Goal: Task Accomplishment & Management: Complete application form

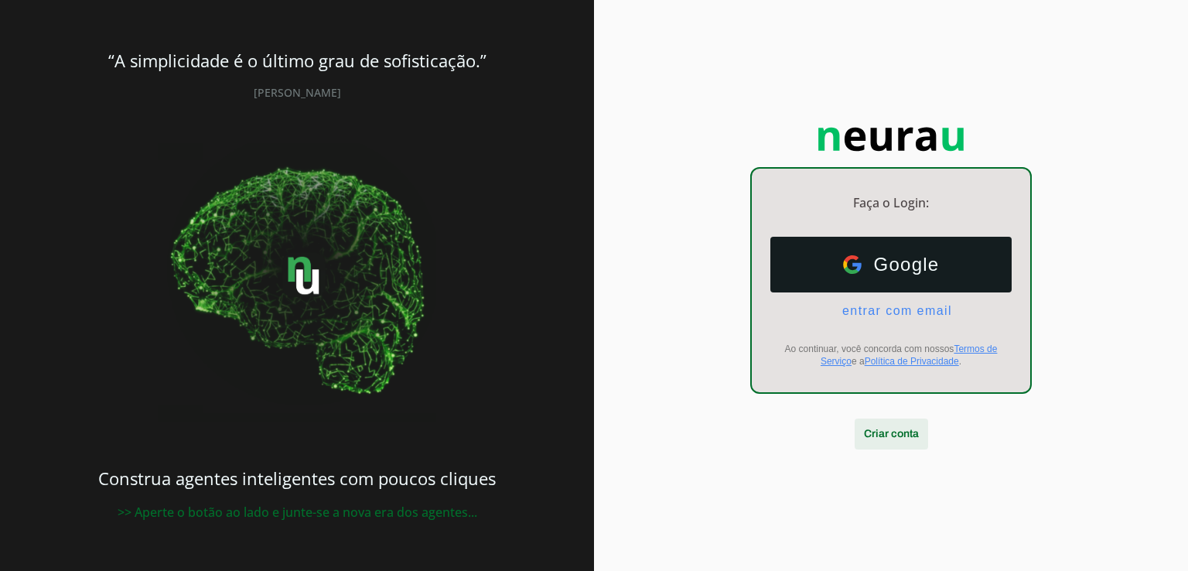
click at [891, 439] on span at bounding box center [891, 433] width 73 height 37
click at [878, 435] on span at bounding box center [891, 433] width 73 height 37
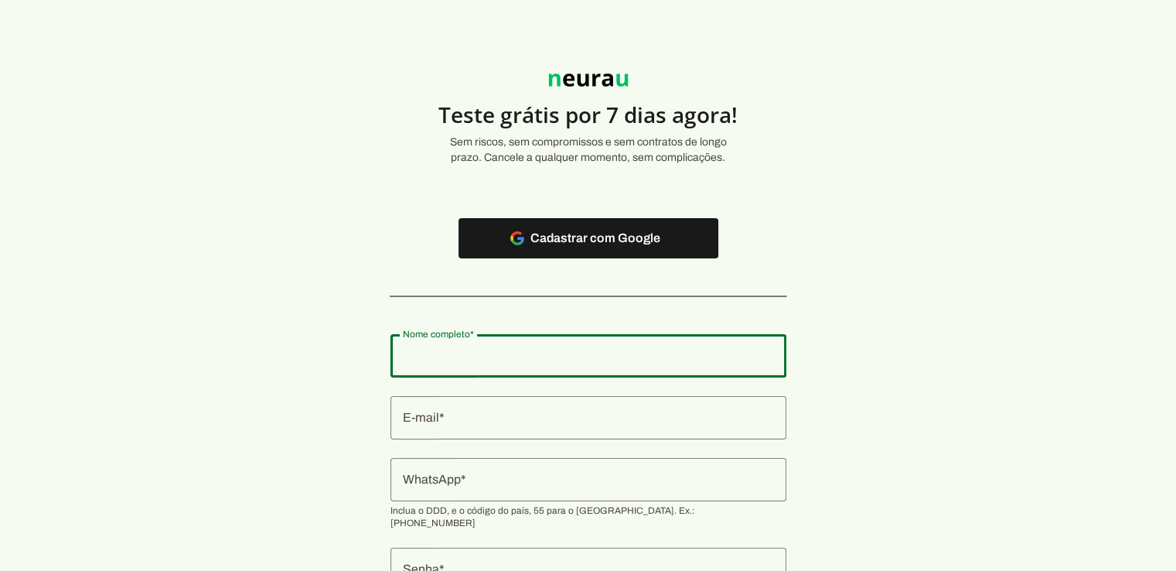
click at [510, 357] on input "Nome completo" at bounding box center [588, 355] width 371 height 19
type input "Thiago Maniusis"
type md-outlined-text-field "Thiago Maniusis"
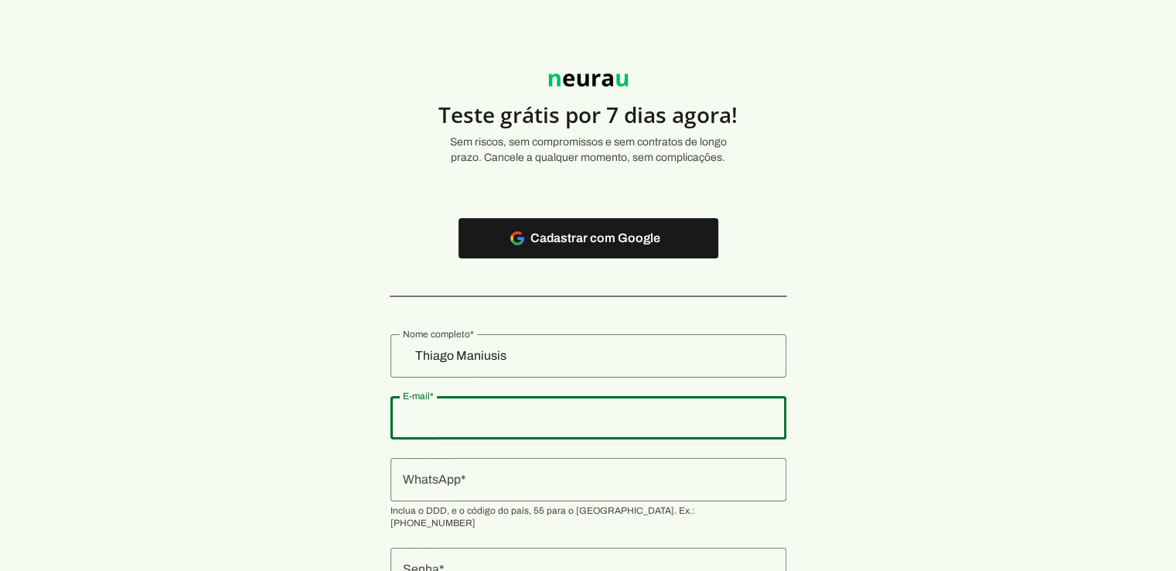
click at [473, 421] on input "E-mail" at bounding box center [588, 417] width 371 height 19
type input "t"
type input "empresa.geral.org@gmail.com"
type md-outlined-text-field "empresa.geral.org@gmail.com"
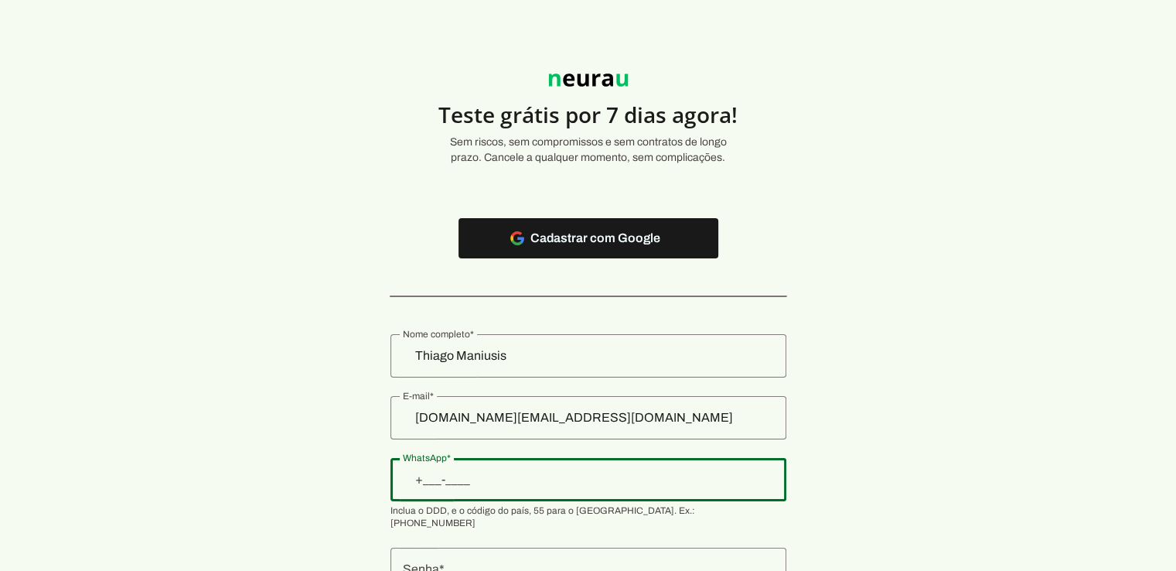
click at [473, 474] on input "WhatsApp" at bounding box center [588, 479] width 371 height 19
type input "+1(___)___-____"
type input "+55 (11) 9559-1950"
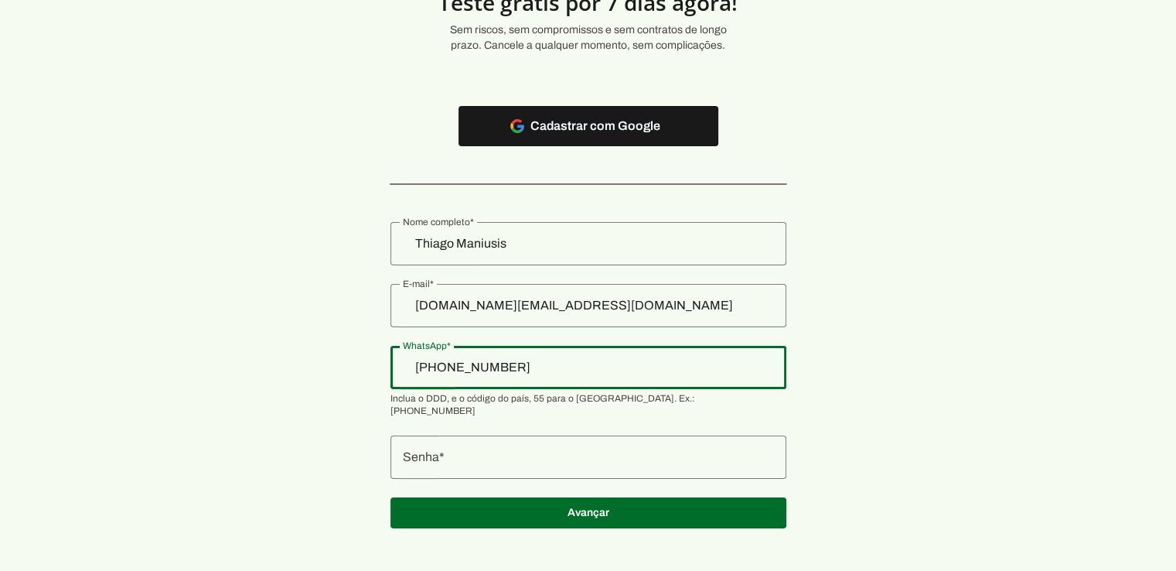
type md-outlined-text-field "+55 (11) 9559-1950"
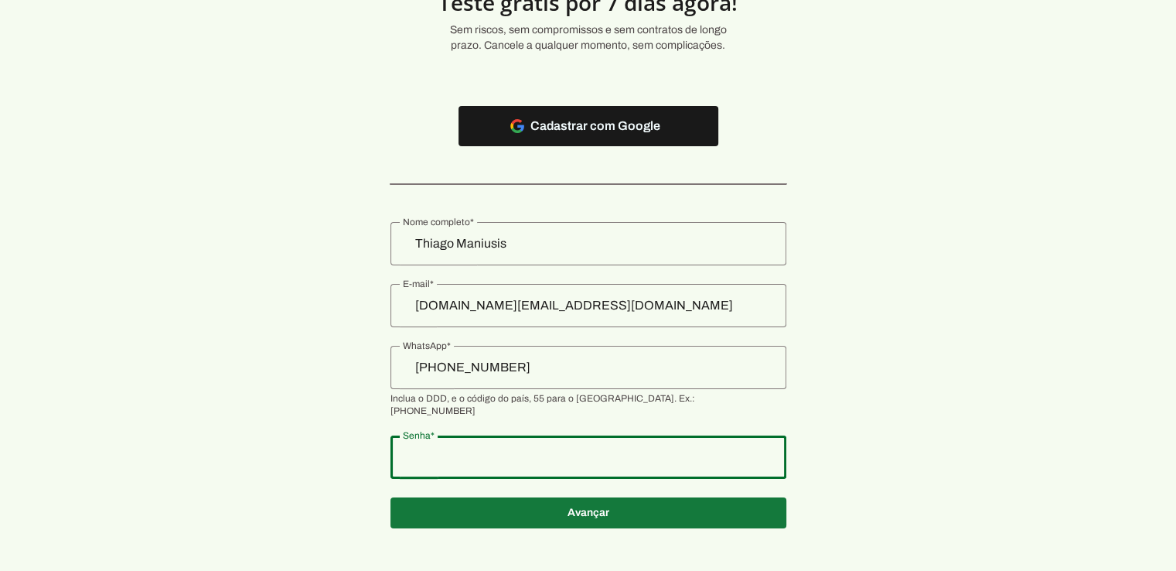
type md-outlined-text-field "gafof441349"
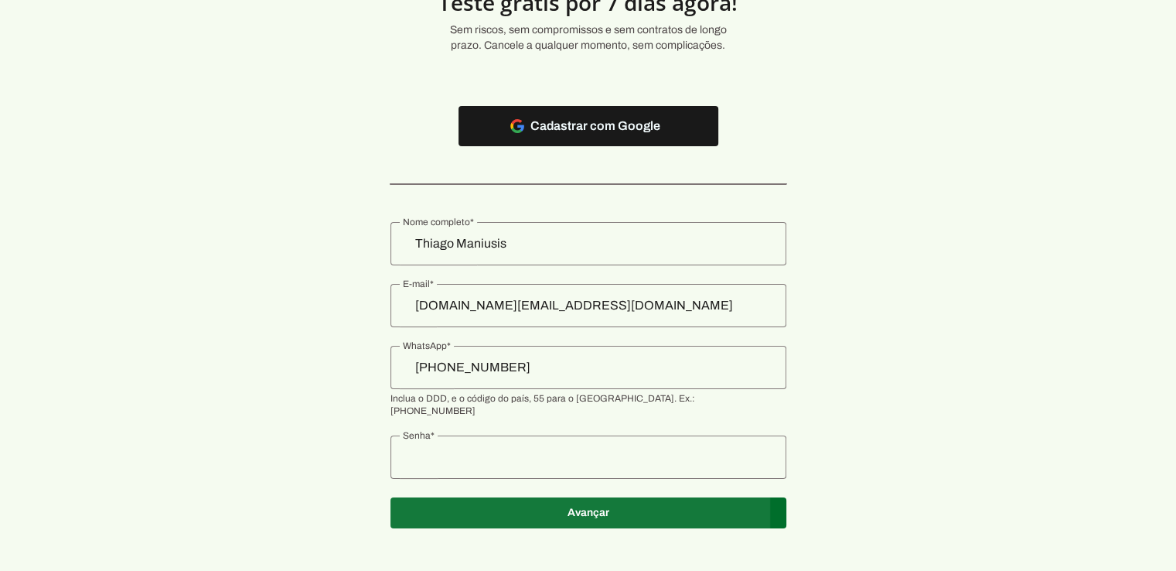
click at [587, 145] on span at bounding box center [589, 125] width 260 height 37
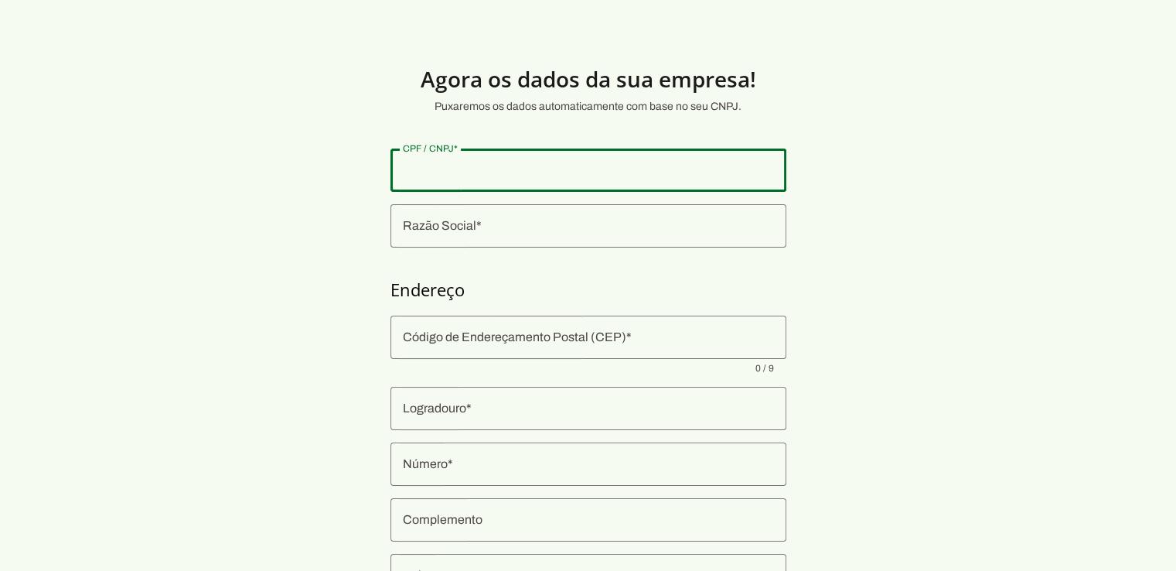
click at [496, 167] on input "CPF / CNPJ" at bounding box center [588, 170] width 371 height 19
type input "349.078.058-29"
type md-outlined-text-field "349.078.058-29"
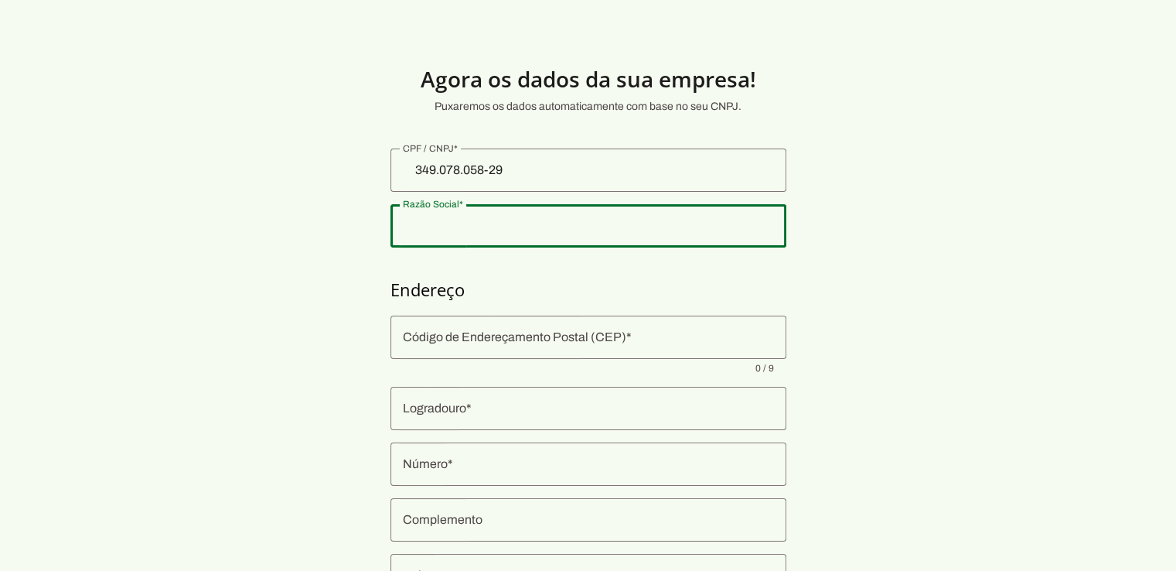
click at [458, 224] on input "Razão Social" at bounding box center [588, 226] width 371 height 19
type input "Thiago Maniusis"
type md-outlined-text-field "Thiago Maniusis"
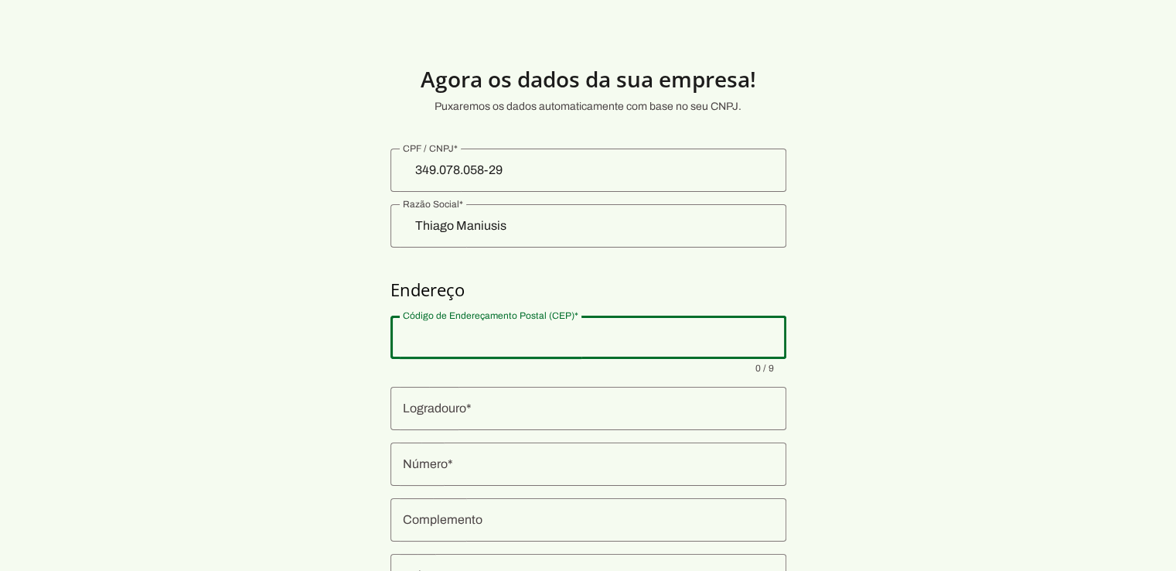
click at [469, 343] on input "Código de Endereçamento Postal (CEP)" at bounding box center [588, 337] width 371 height 19
paste input "04803-070"
type input "04803-070"
type input "Rua Coronel Naul de Azevedo"
type input "Jardim Cruzeiro"
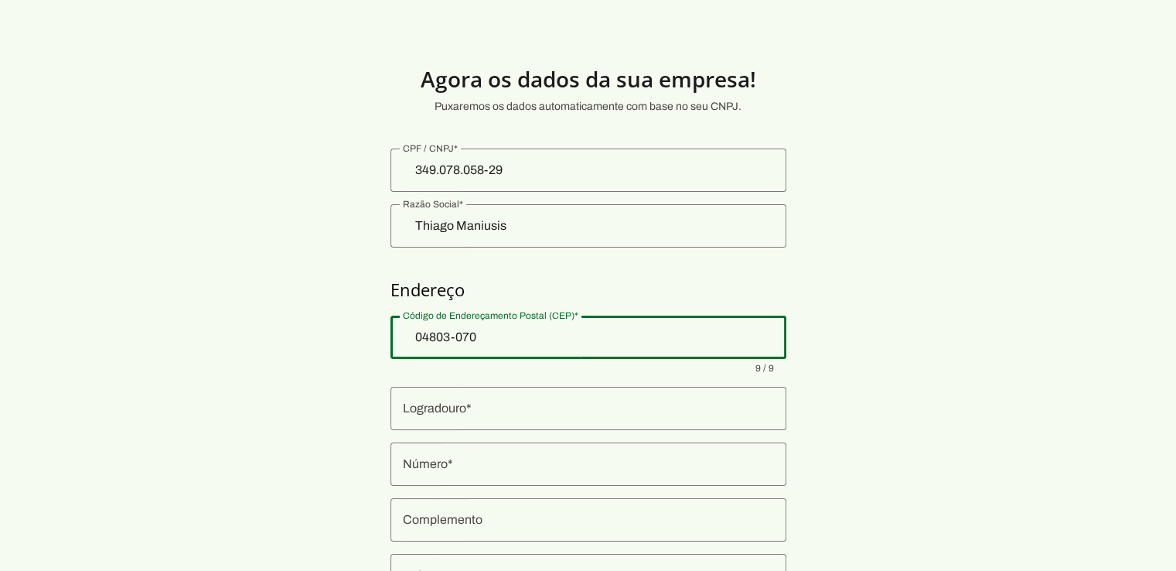
type input "São Paulo"
type input "SP"
type md-outlined-text-field "04803-070"
click at [426, 471] on input "Número" at bounding box center [588, 464] width 371 height 19
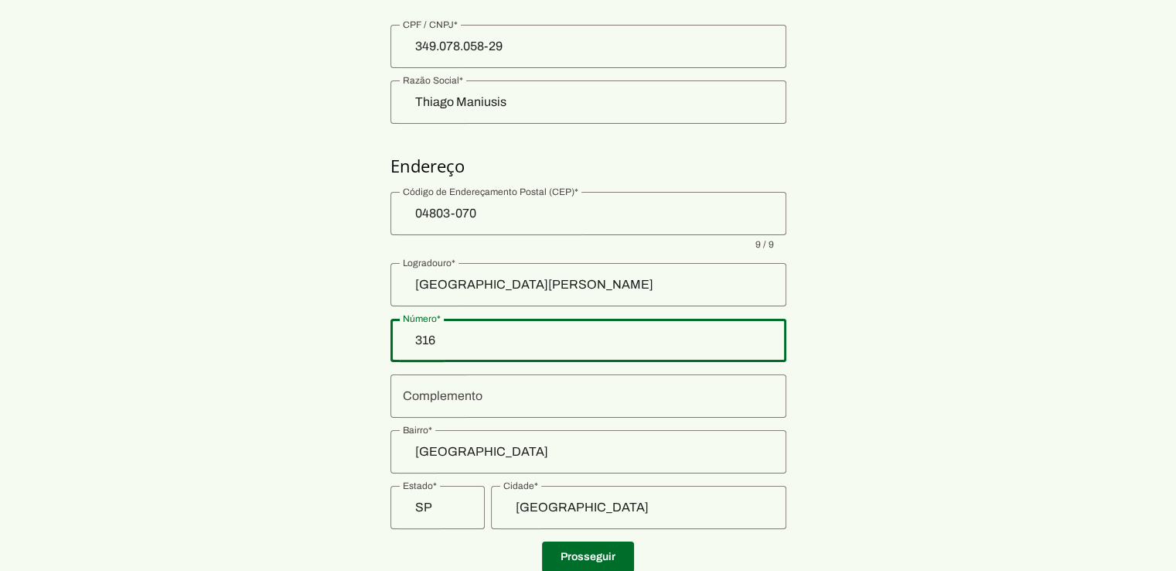
scroll to position [126, 0]
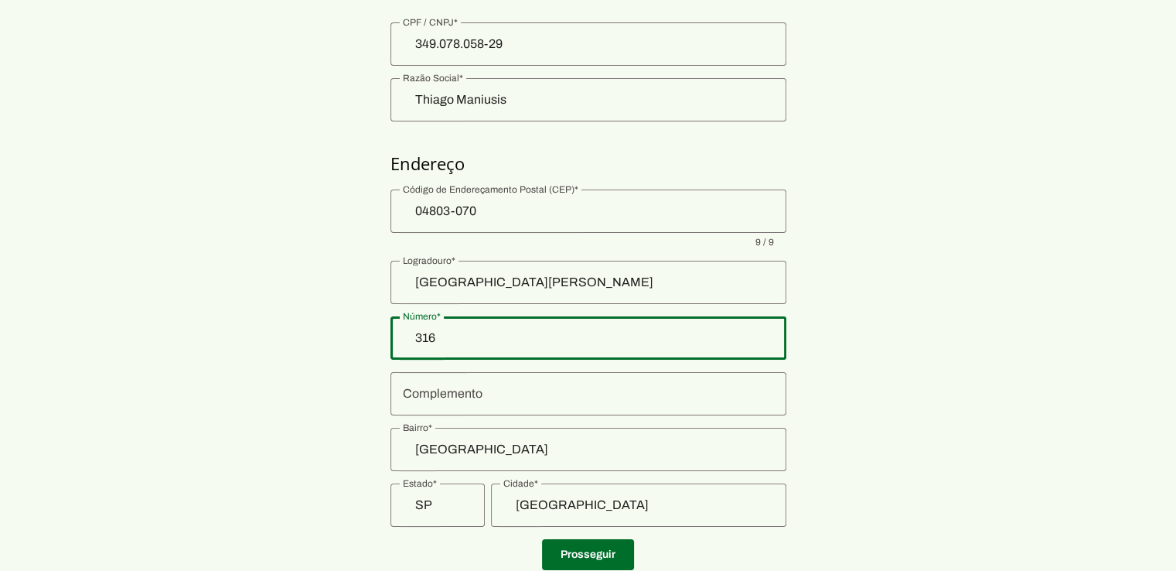
type input "316"
type md-outlined-text-field "316"
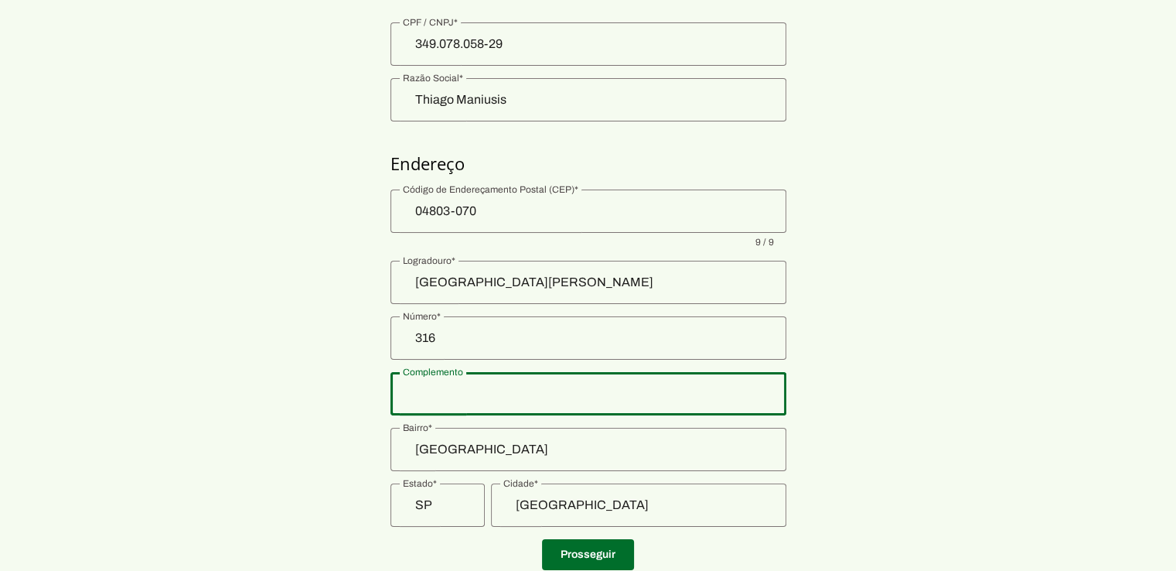
click at [427, 393] on input "Complemento" at bounding box center [588, 393] width 371 height 19
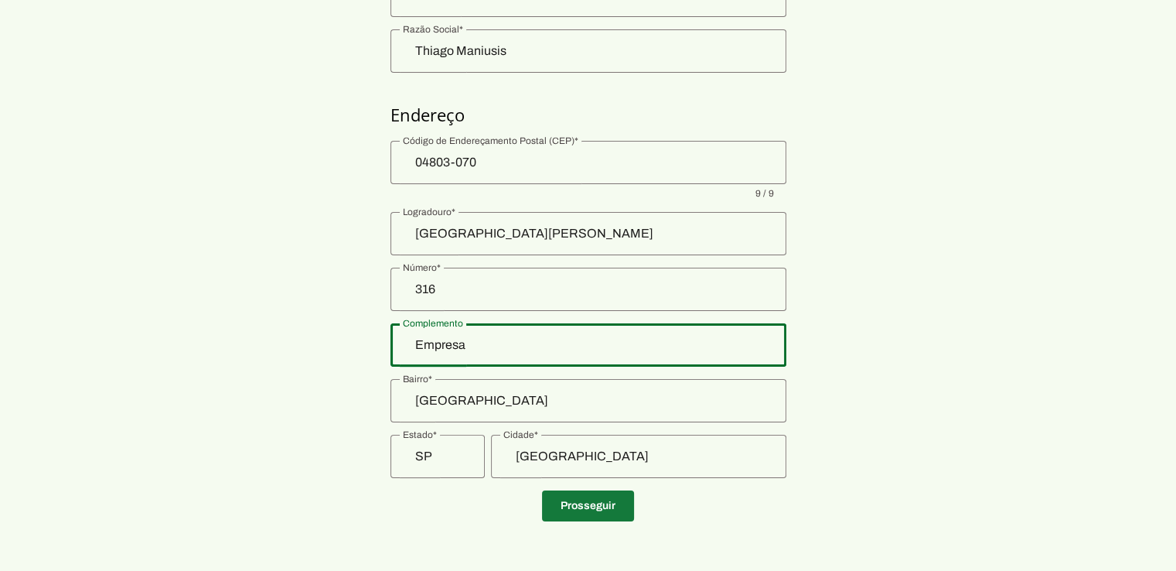
type input "Empresa"
type md-outlined-text-field "Empresa"
click at [592, 510] on span at bounding box center [588, 505] width 92 height 37
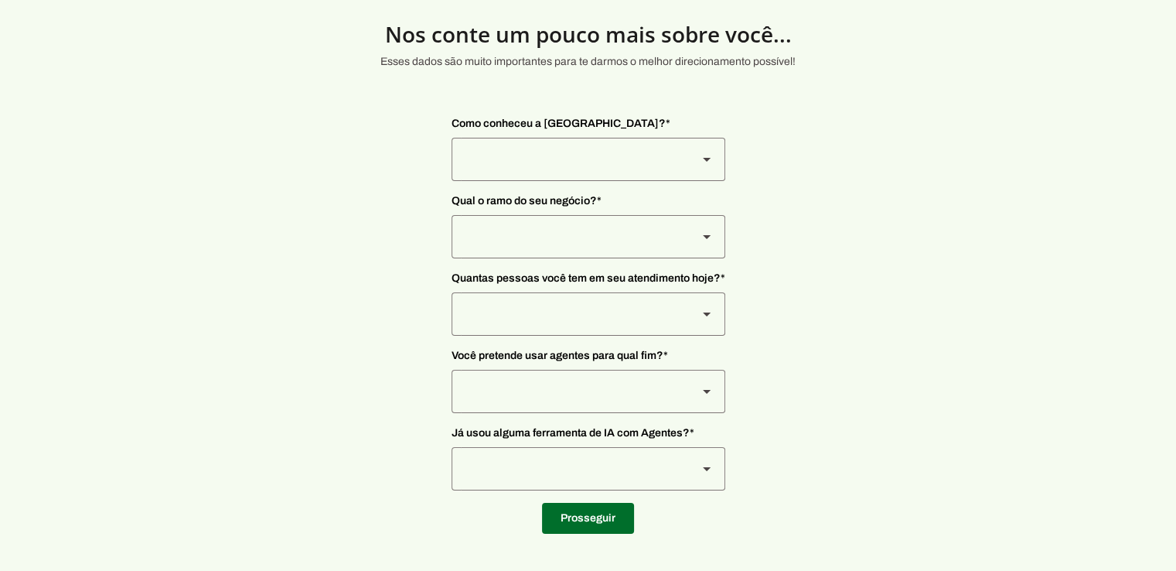
scroll to position [45, 0]
click at [537, 157] on div at bounding box center [569, 159] width 234 height 43
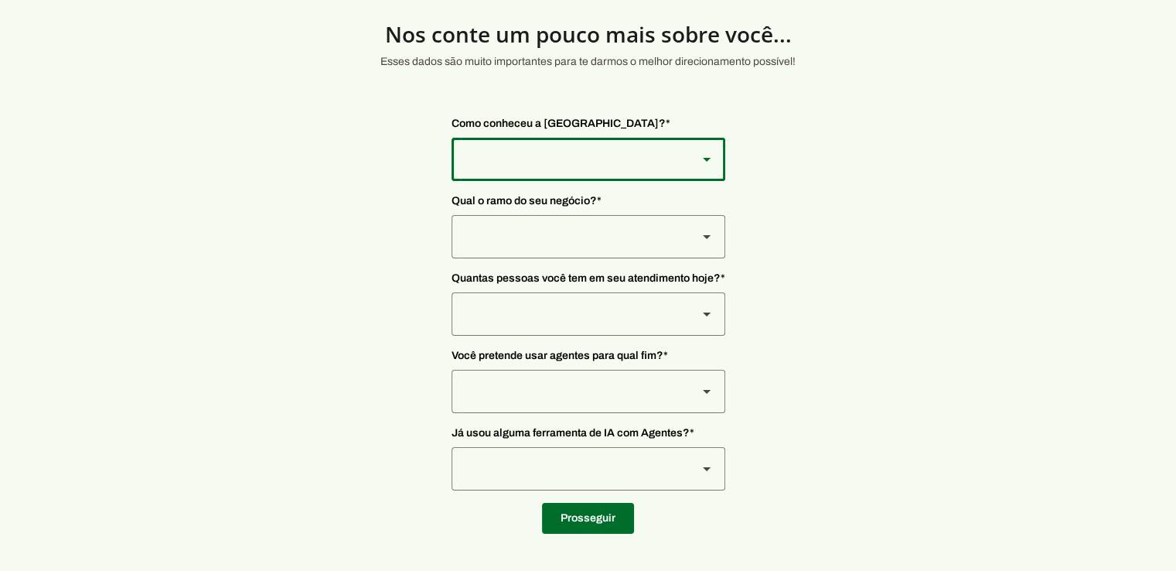
click at [714, 167] on slot at bounding box center [707, 159] width 19 height 19
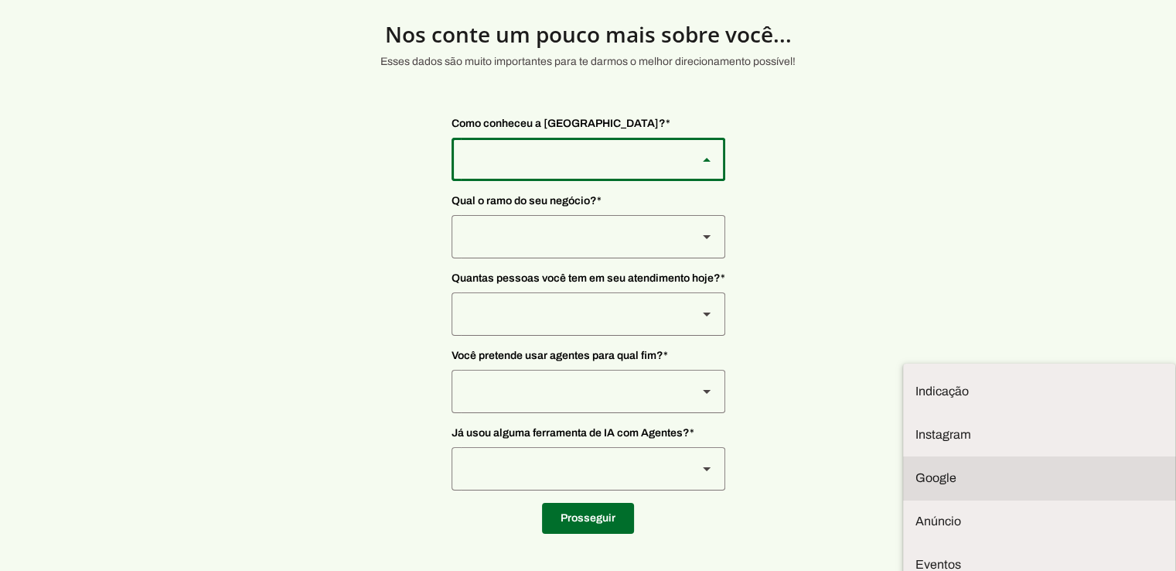
click at [0, 0] on slot "Google" at bounding box center [0, 0] width 0 height 0
type md-outlined-select "9WSkWP6cpWWKgPH2BWr4"
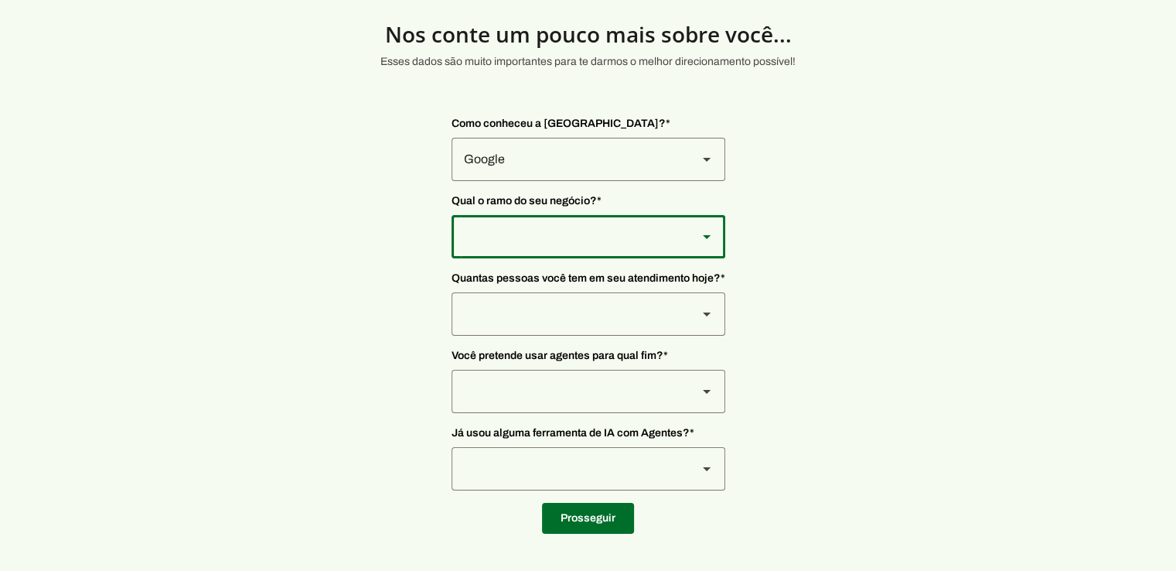
click at [517, 181] on div at bounding box center [569, 159] width 234 height 43
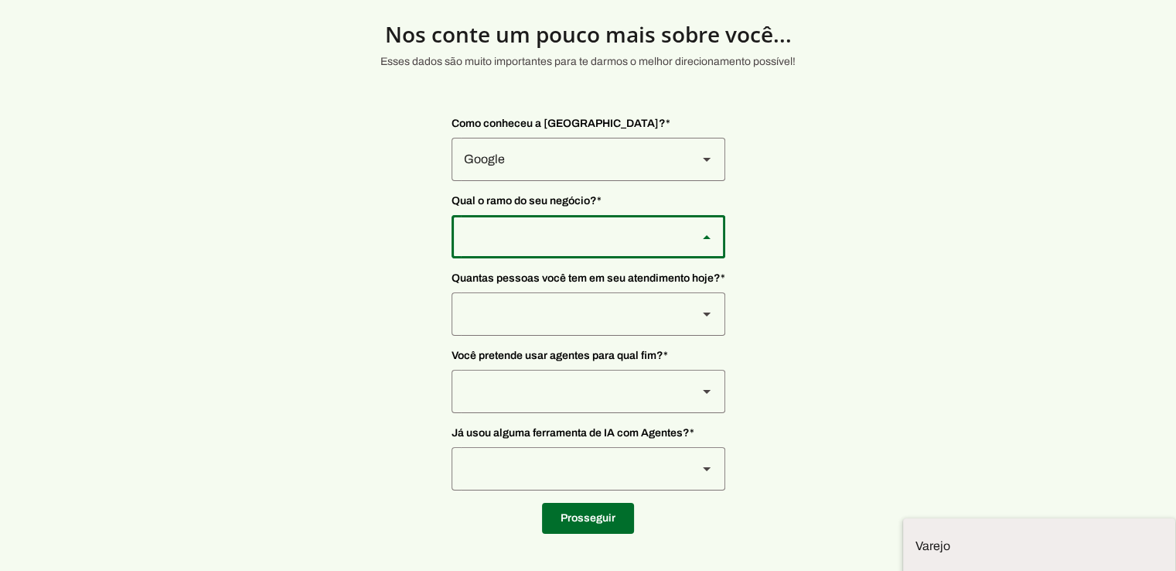
scroll to position [2, 0]
click at [0, 0] on slot "Infoprodutor" at bounding box center [0, 0] width 0 height 0
type md-outlined-select "gsPhZ05pdV0bDdCVXwLx"
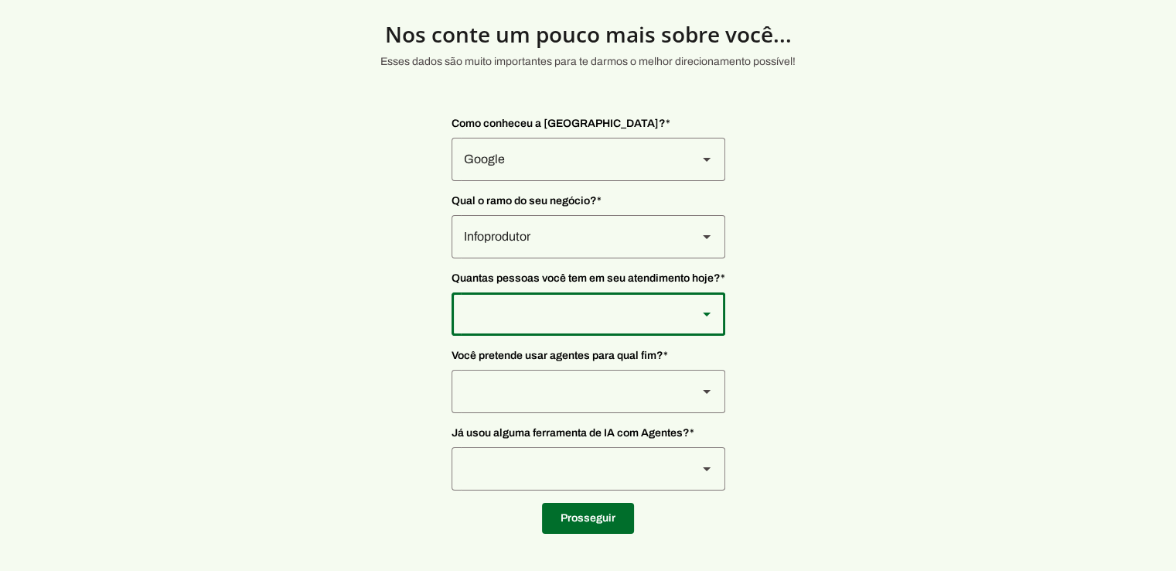
click at [510, 181] on div at bounding box center [569, 159] width 234 height 43
click at [0, 0] on md-item "De 11 a 20" at bounding box center [0, 0] width 0 height 0
type md-outlined-select "P6LtRzwNzdEOPcqzHRgU"
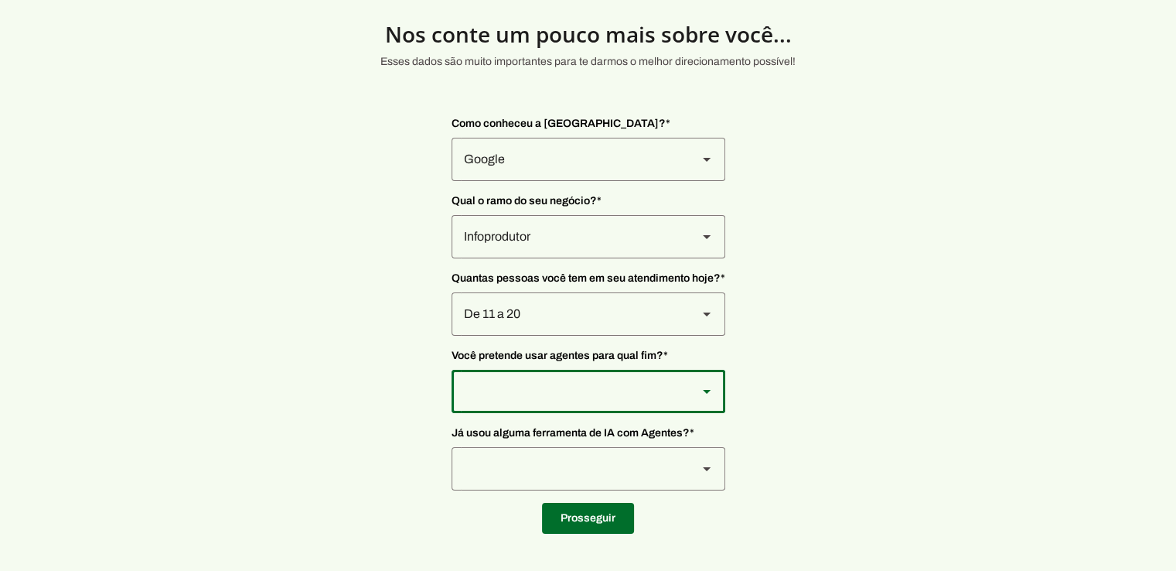
click at [518, 181] on div at bounding box center [569, 159] width 234 height 43
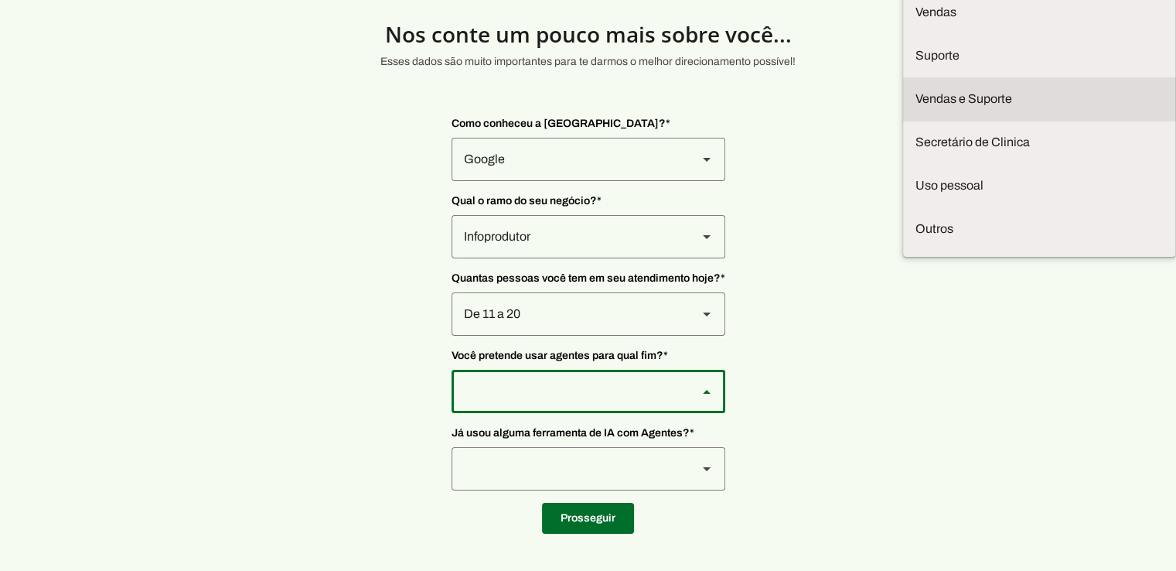
click at [0, 0] on slot at bounding box center [0, 0] width 0 height 0
type md-outlined-select "LGV6UAW7vmmJy71KmeMz"
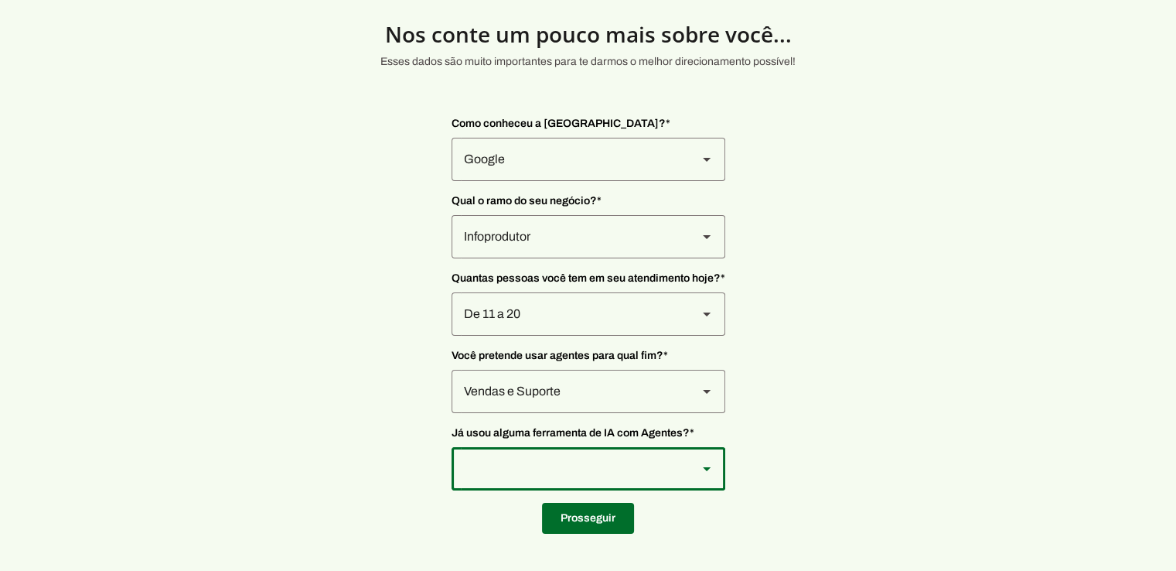
click at [486, 181] on div at bounding box center [569, 159] width 234 height 43
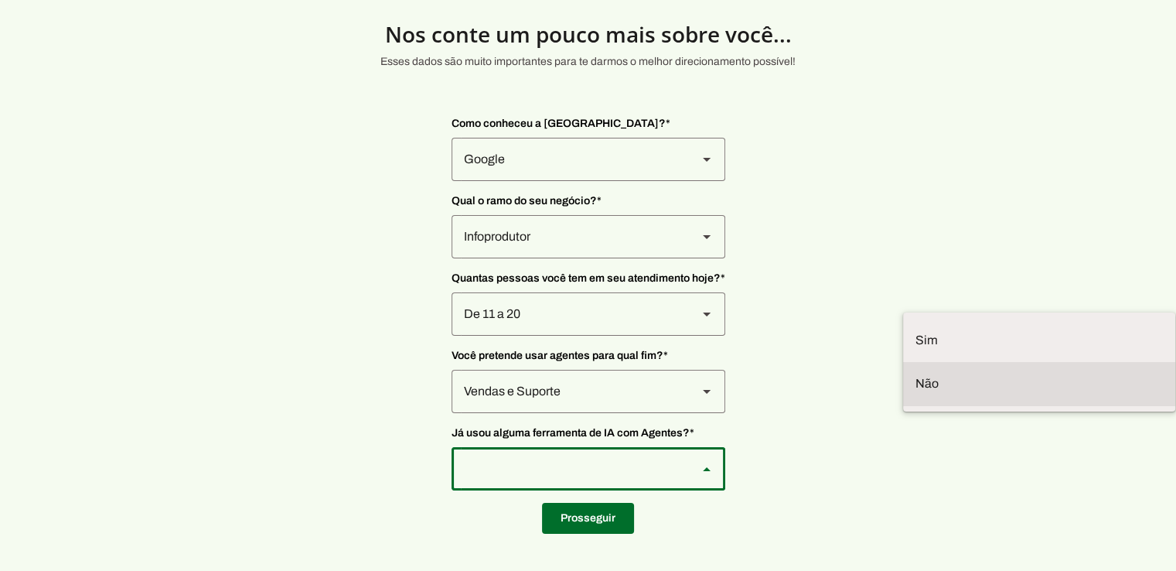
click at [0, 0] on slot "Não" at bounding box center [0, 0] width 0 height 0
type md-outlined-select "YJTivUP5LYteilvK0BaA"
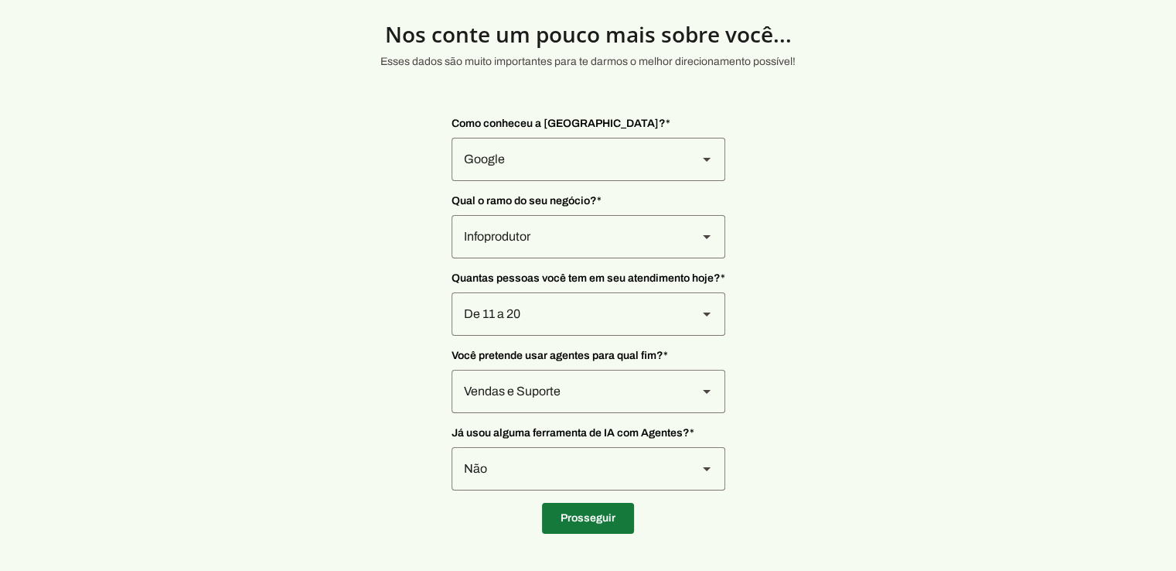
click at [582, 513] on span at bounding box center [588, 518] width 92 height 37
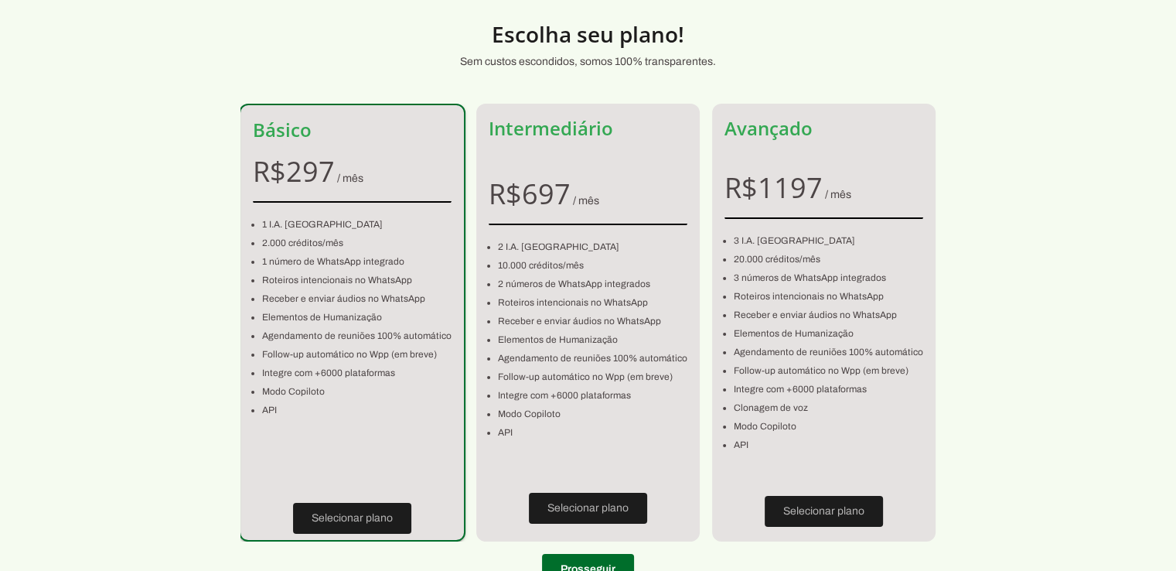
scroll to position [107, 0]
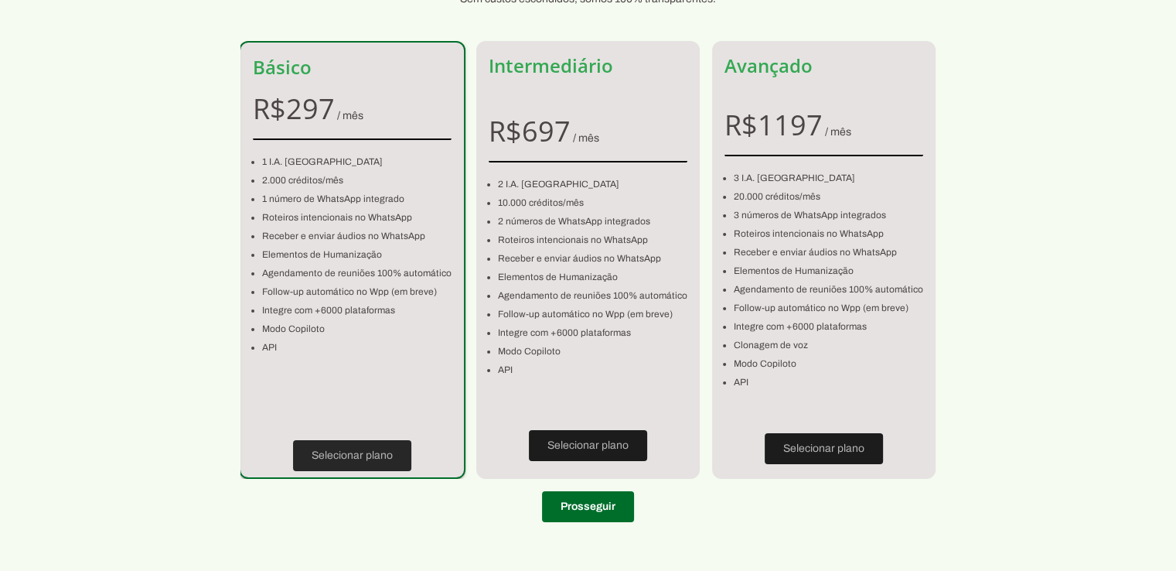
click at [336, 459] on span at bounding box center [352, 455] width 118 height 37
type input "04803-070"
type input "Rua Coronel Naul de Azevedo"
type input "316"
type input "Empresa"
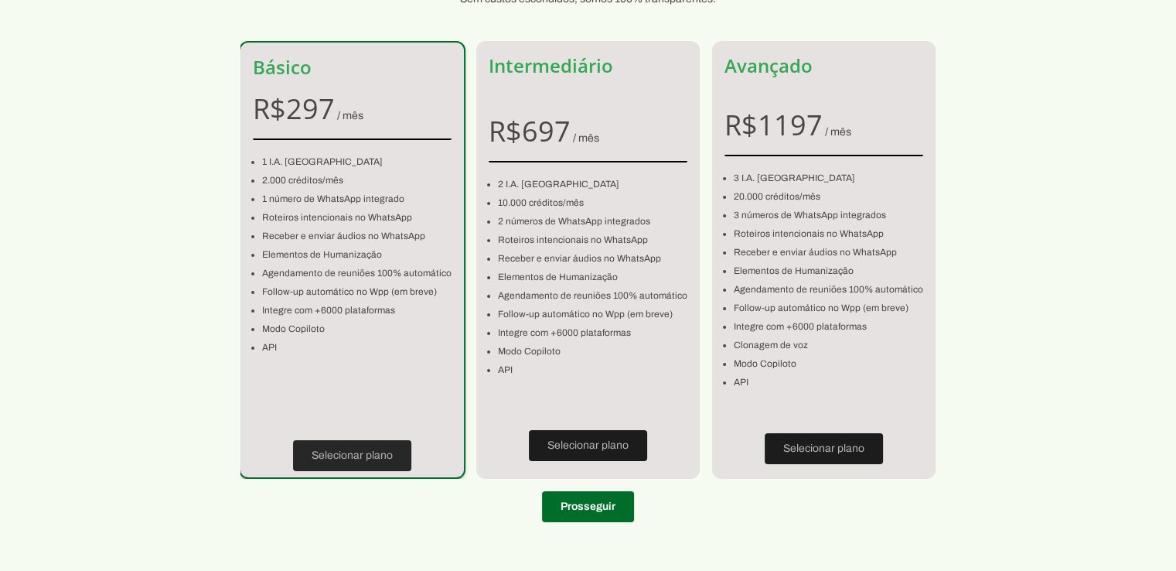
type input "Jardim Cruzeiro"
type input "São Paulo"
type input "SP"
type input "349.078.058-29"
type input "+55 (11) 9559-1950"
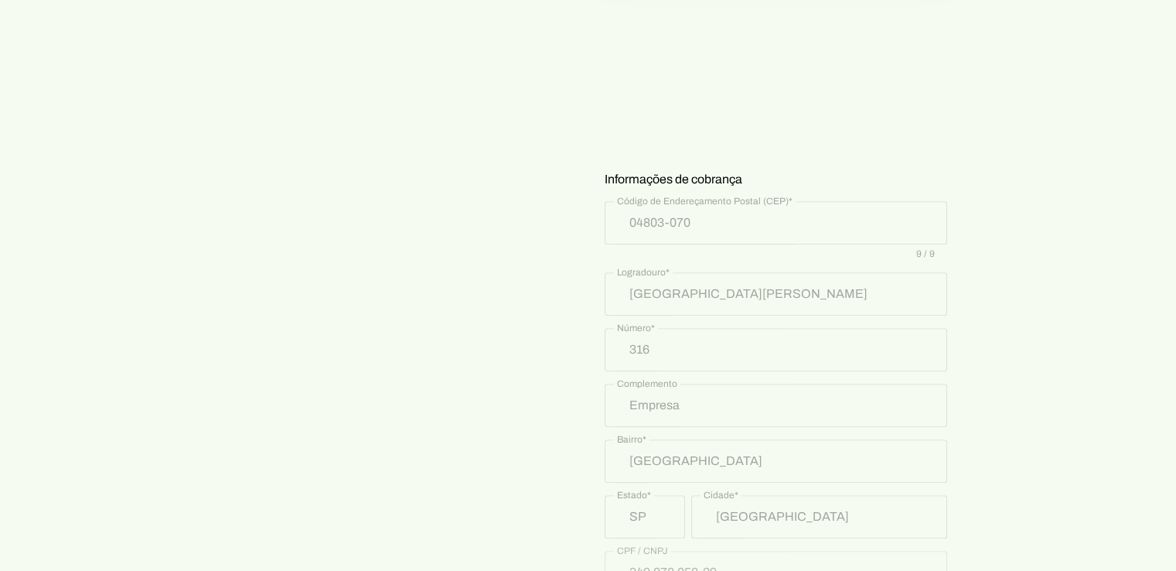
scroll to position [773, 0]
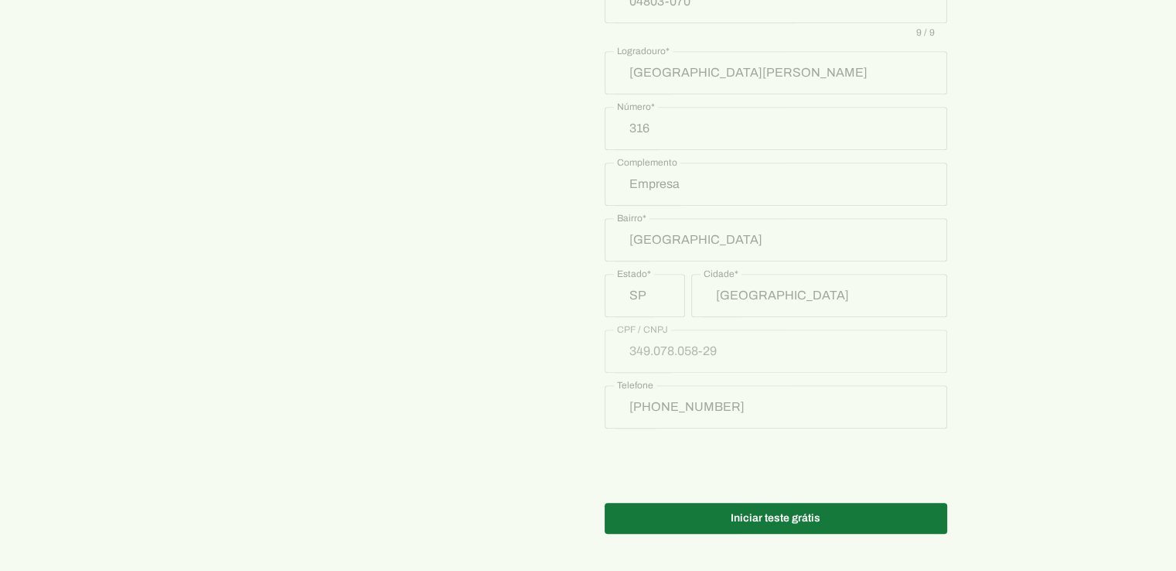
click at [768, 511] on span at bounding box center [776, 518] width 343 height 37
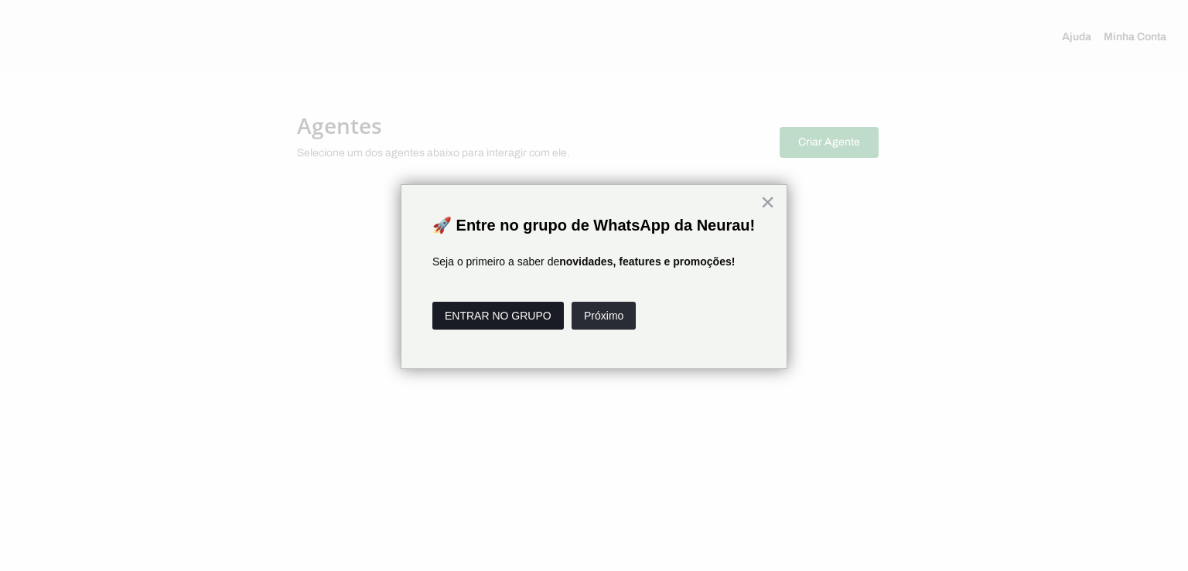
click at [517, 329] on button "ENTRAR NO GRUPO" at bounding box center [497, 316] width 131 height 28
click at [612, 329] on button "Próximo" at bounding box center [603, 316] width 64 height 28
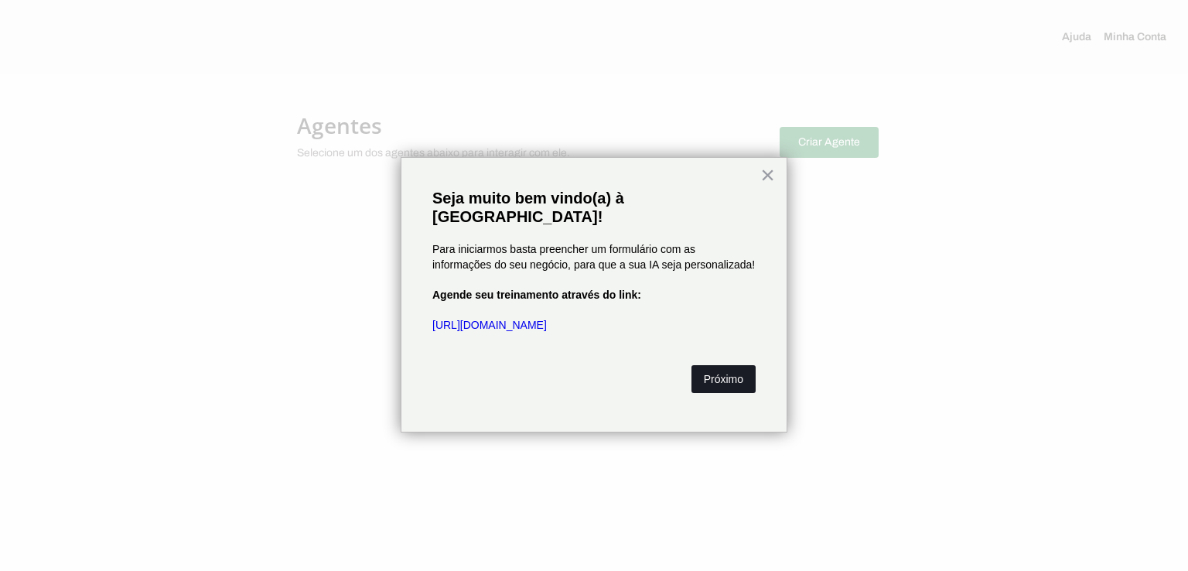
click at [708, 365] on button "Próximo" at bounding box center [723, 379] width 64 height 28
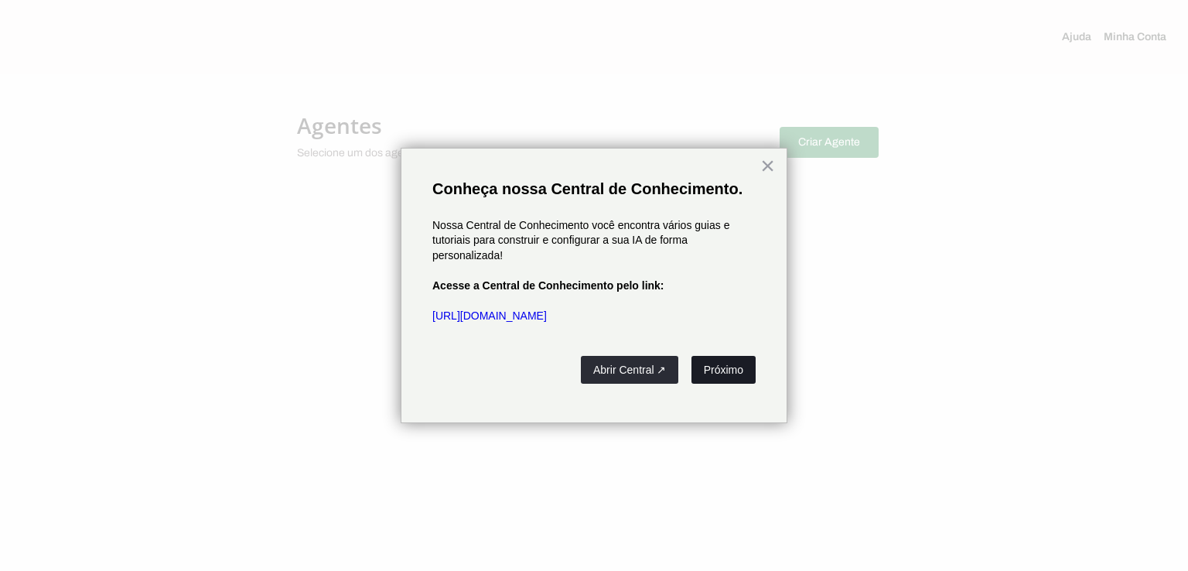
click at [727, 370] on button "Próximo" at bounding box center [723, 370] width 64 height 28
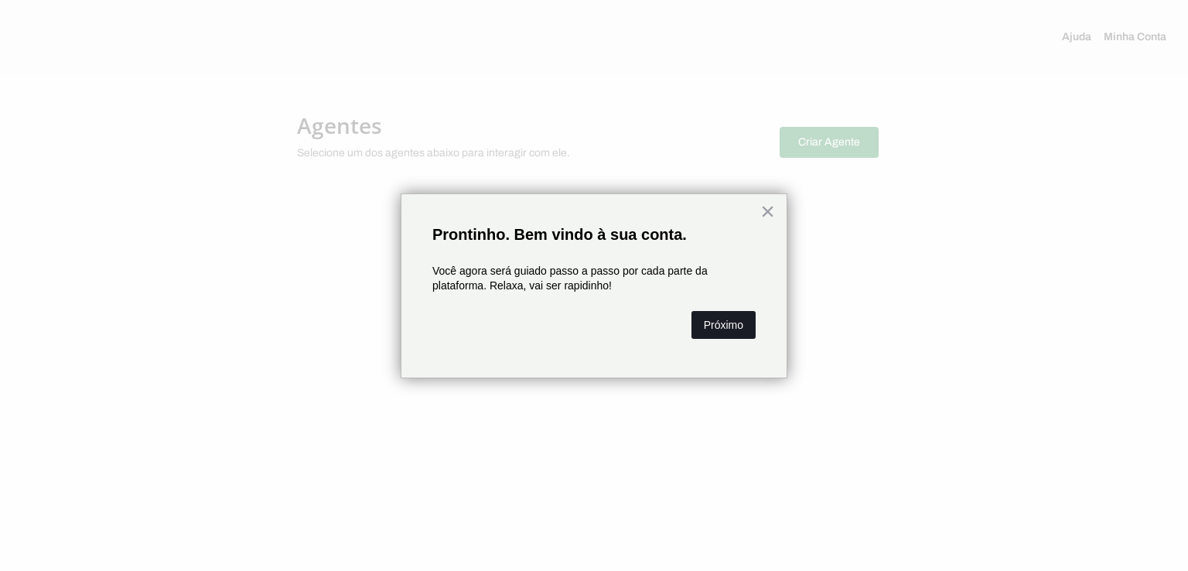
click at [721, 323] on button "Próximo" at bounding box center [723, 325] width 64 height 28
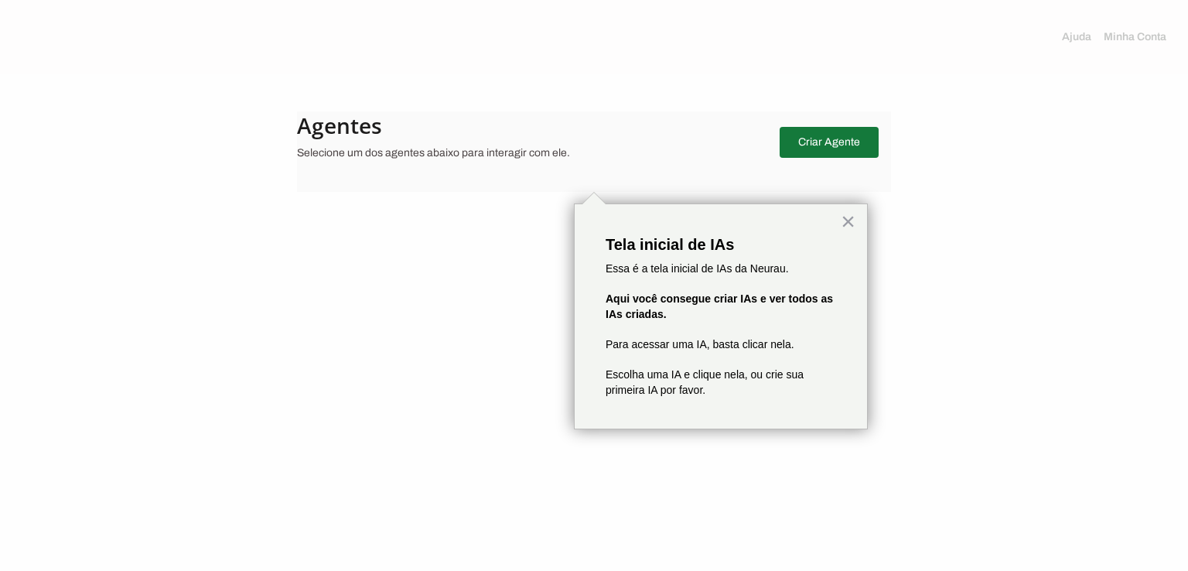
click at [824, 136] on span at bounding box center [829, 142] width 99 height 37
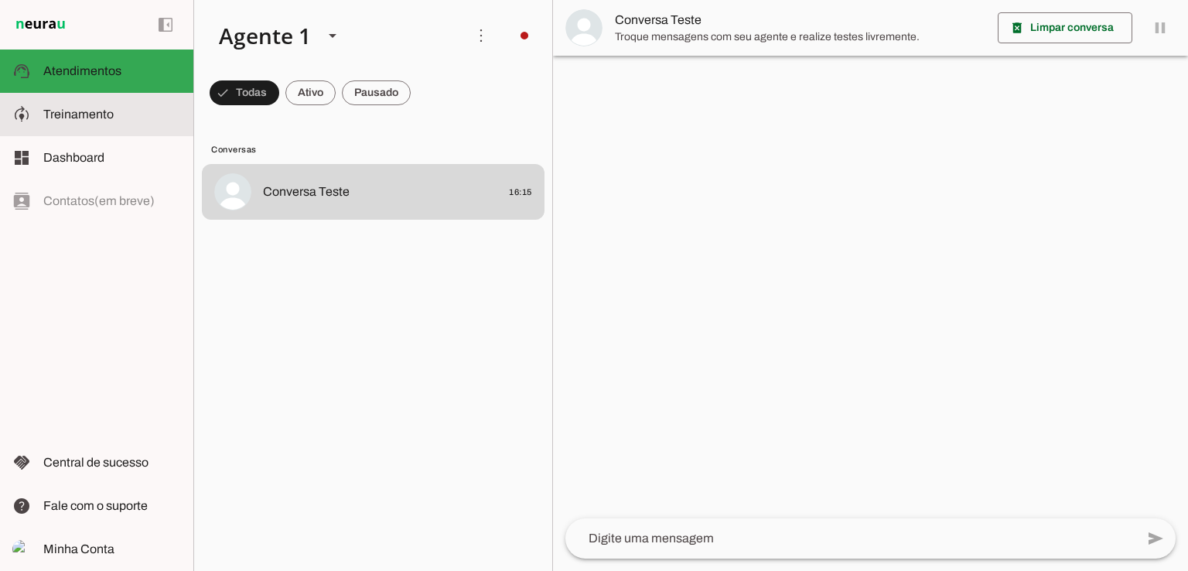
click at [73, 107] on span "Treinamento" at bounding box center [78, 113] width 70 height 13
